Goal: Task Accomplishment & Management: Use online tool/utility

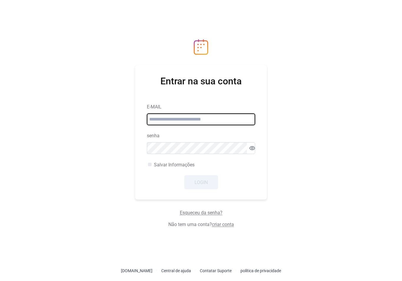
click at [224, 123] on input "email" at bounding box center [201, 120] width 108 height 12
click at [255, 88] on div "Entrar na sua conta E-MAIL senha Salvar Informações login" at bounding box center [201, 132] width 132 height 135
click at [240, 120] on input "email" at bounding box center [201, 120] width 108 height 12
click at [232, 120] on input "email" at bounding box center [201, 120] width 108 height 12
type input "**********"
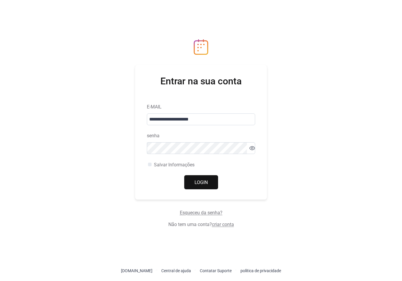
click at [199, 181] on span "login" at bounding box center [200, 182] width 13 height 7
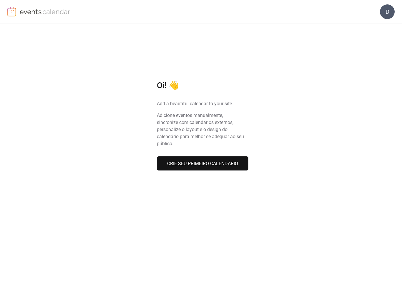
click at [189, 165] on span "CRIE SEU PRIMEIRO CALENDÁRIO" at bounding box center [202, 163] width 71 height 7
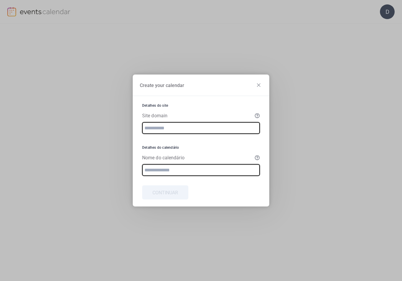
click at [182, 167] on input "text" at bounding box center [201, 170] width 118 height 12
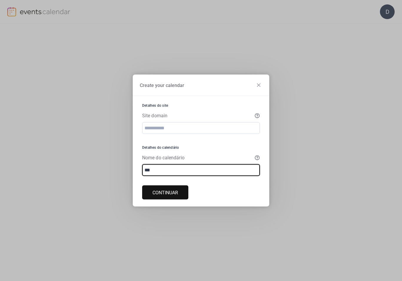
type input "***"
click at [166, 193] on span "Continuar" at bounding box center [165, 192] width 26 height 7
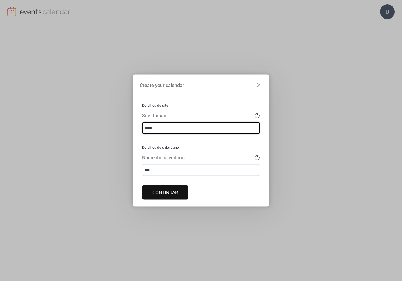
type input "****"
click at [176, 191] on span "Continuar" at bounding box center [165, 192] width 26 height 7
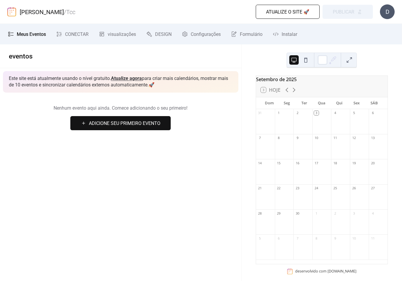
click at [163, 34] on span "DESIGN" at bounding box center [163, 34] width 16 height 7
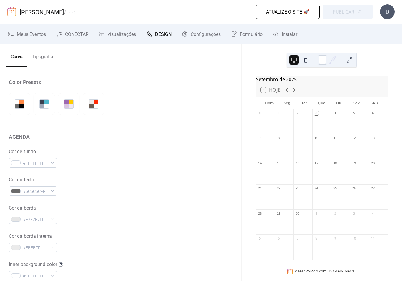
scroll to position [0, 0]
click at [206, 35] on span "Configurações" at bounding box center [206, 34] width 30 height 7
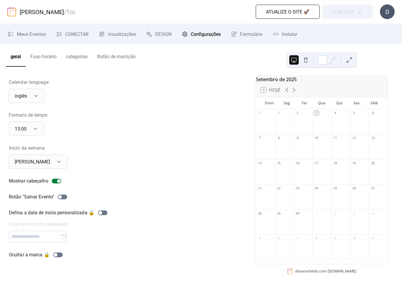
click at [250, 34] on span "Formulário" at bounding box center [251, 34] width 23 height 7
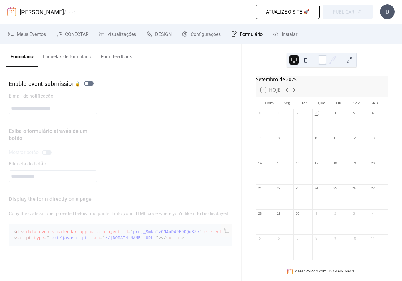
click at [294, 34] on span "Instalar" at bounding box center [290, 34] width 16 height 7
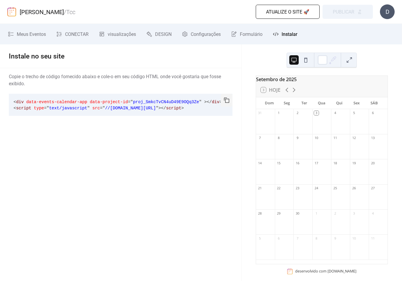
click at [158, 34] on span "DESIGN" at bounding box center [163, 34] width 16 height 7
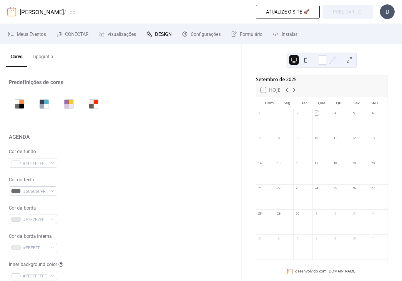
click at [116, 34] on span "visualizações" at bounding box center [122, 34] width 28 height 7
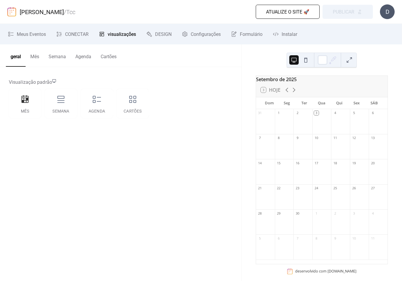
click at [94, 108] on div "Agenda" at bounding box center [97, 103] width 32 height 29
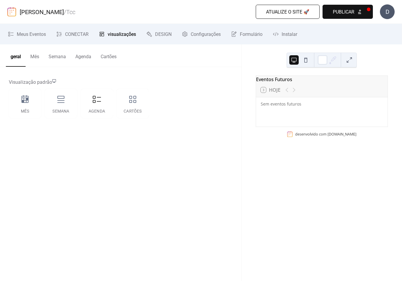
click at [27, 33] on span "Meus Eventos" at bounding box center [31, 34] width 29 height 7
